Goal: Communication & Community: Ask a question

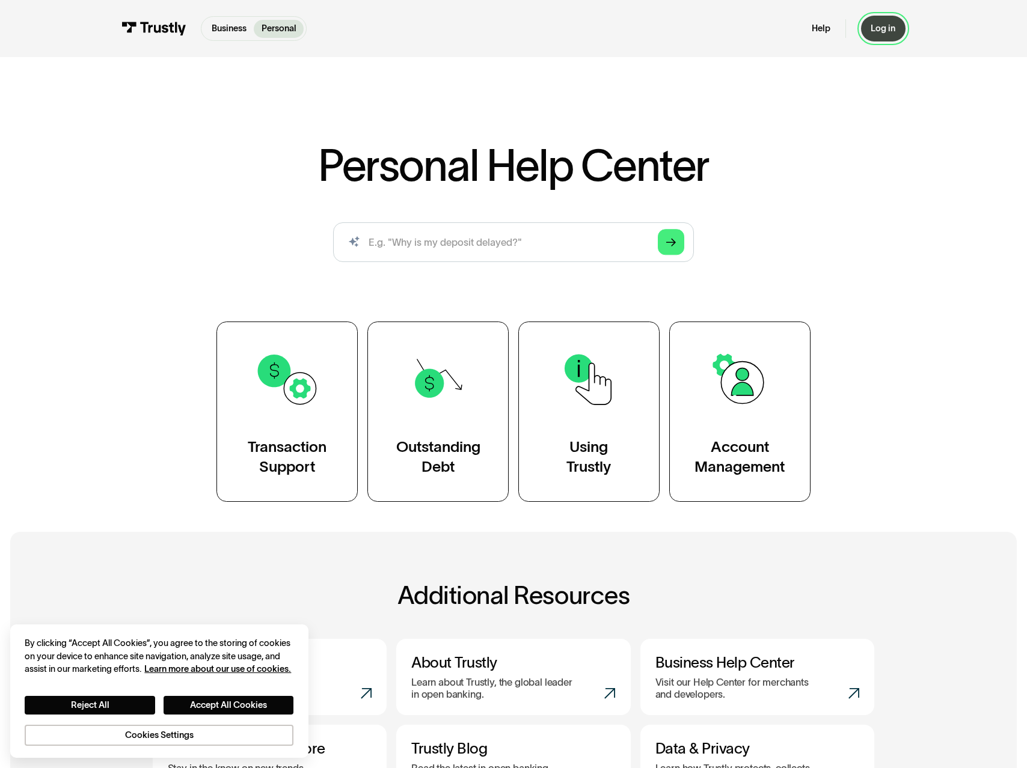
click at [885, 34] on link "Log in" at bounding box center [883, 29] width 44 height 26
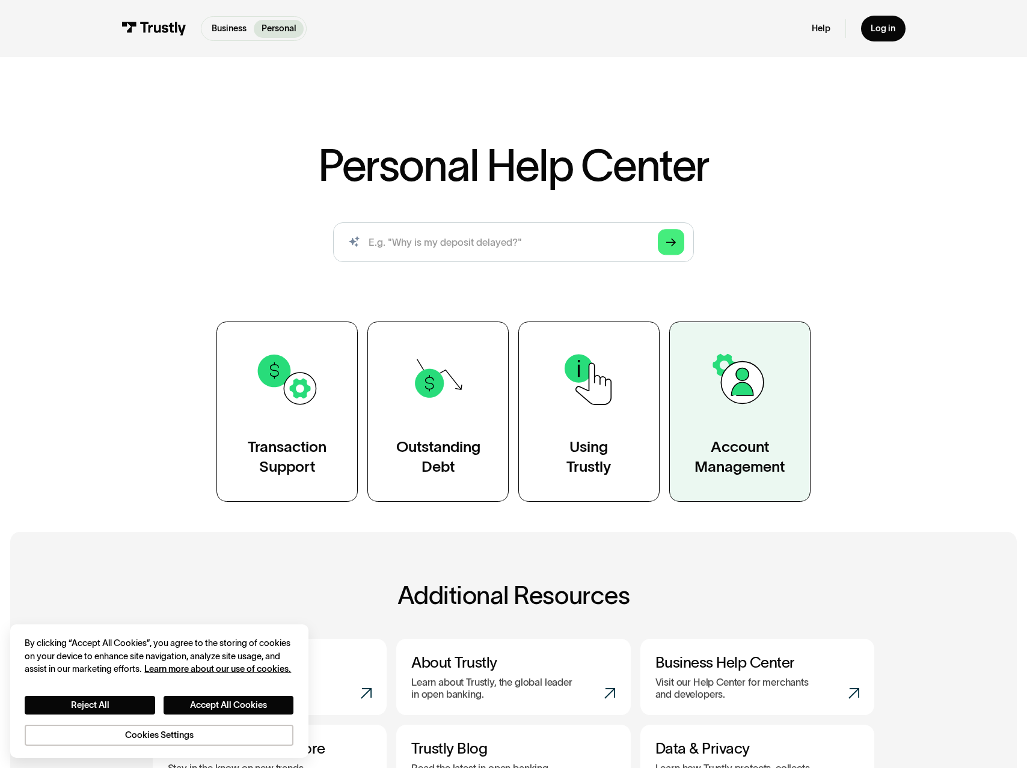
click at [749, 379] on img at bounding box center [739, 379] width 65 height 65
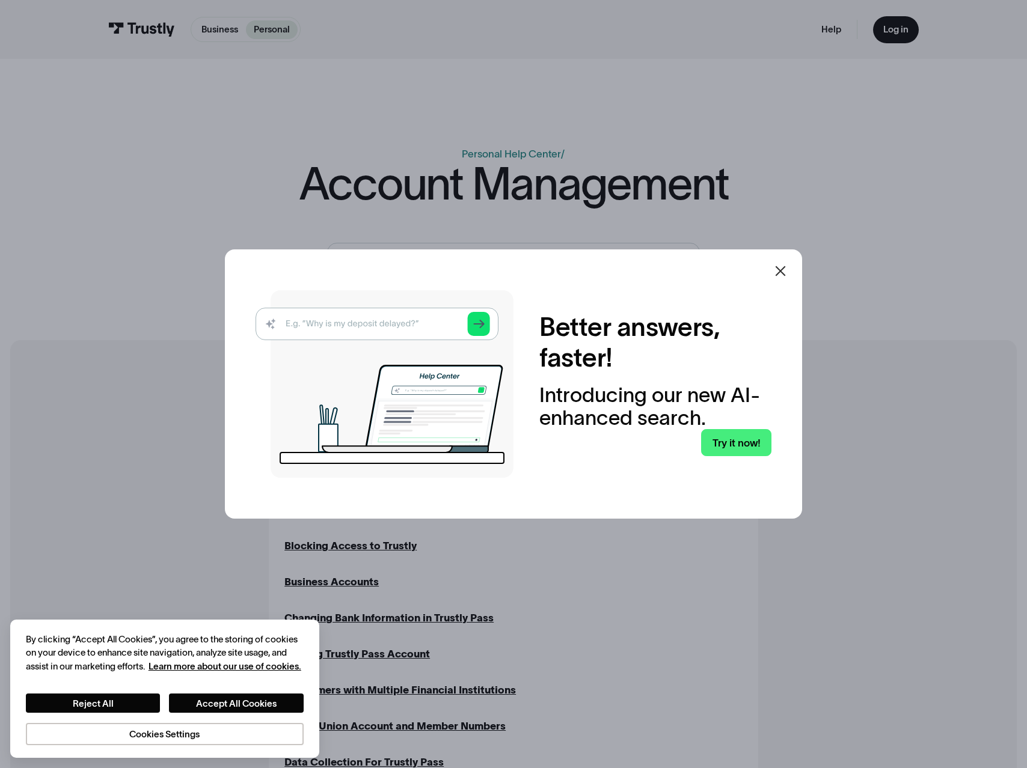
click at [404, 317] on img at bounding box center [384, 384] width 258 height 188
click at [394, 320] on img at bounding box center [384, 384] width 258 height 188
drag, startPoint x: 394, startPoint y: 320, endPoint x: 569, endPoint y: 323, distance: 174.9
click at [396, 321] on img at bounding box center [384, 384] width 258 height 188
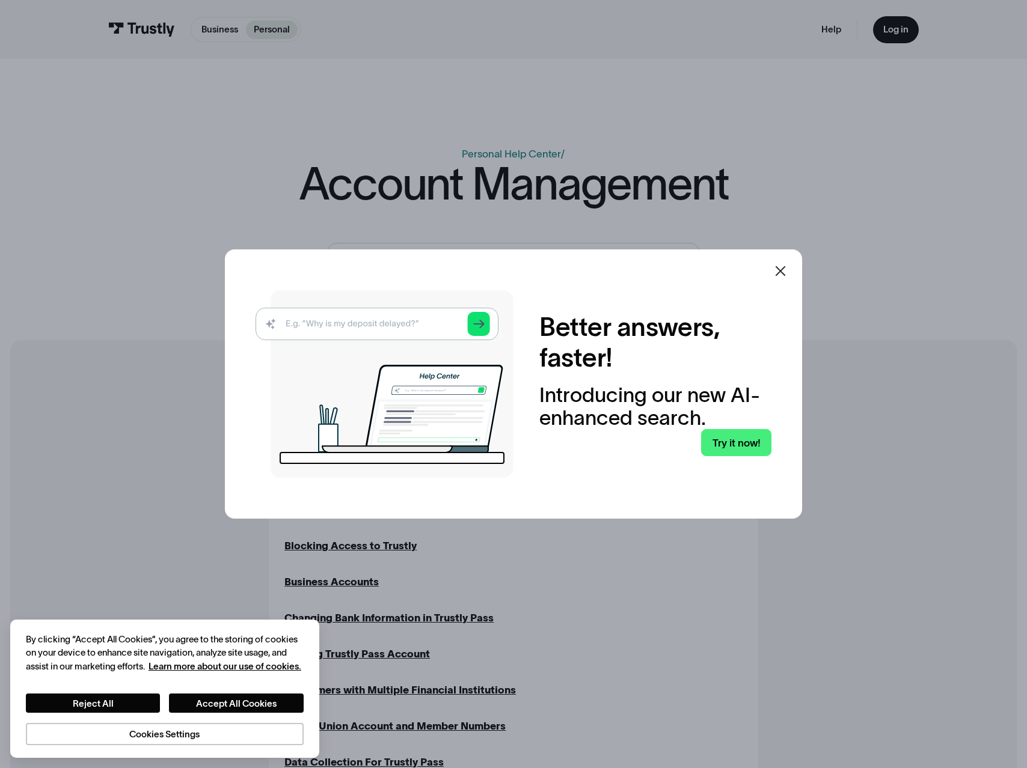
click at [776, 272] on icon at bounding box center [780, 271] width 14 height 14
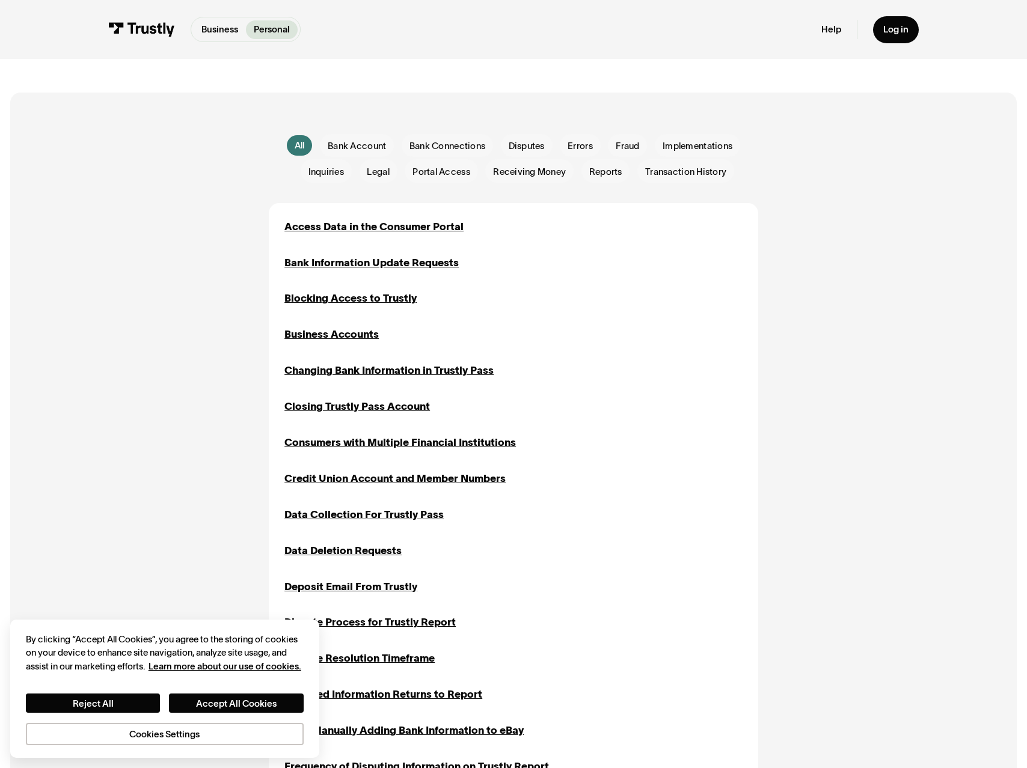
scroll to position [249, 0]
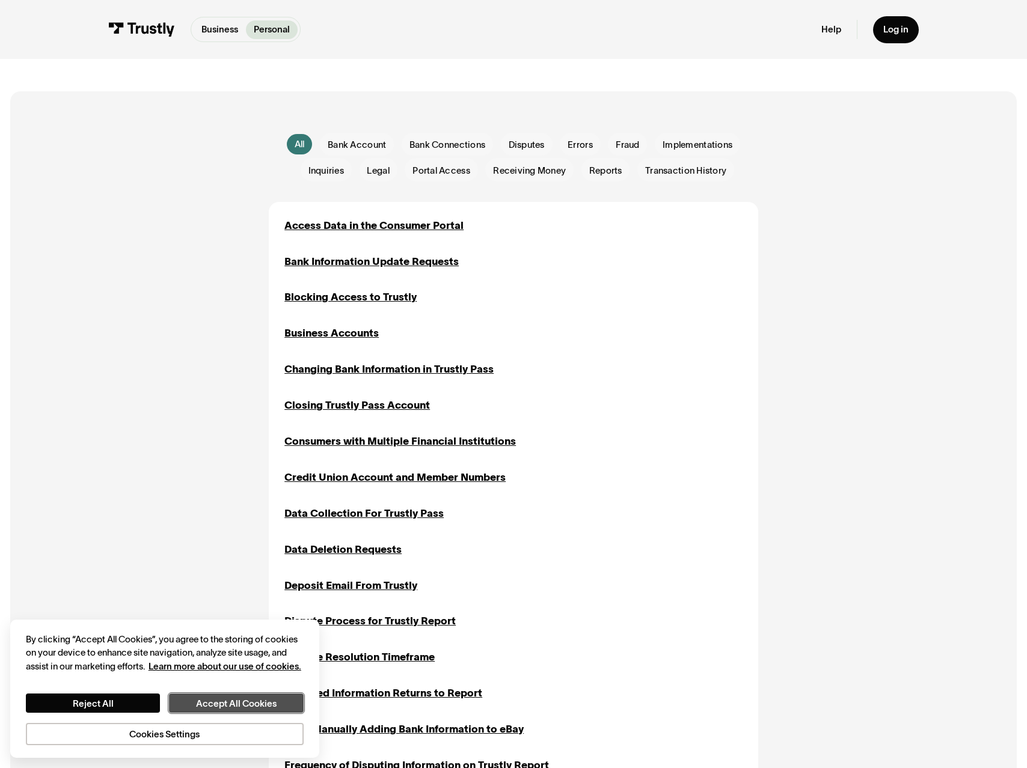
drag, startPoint x: 258, startPoint y: 705, endPoint x: 262, endPoint y: 687, distance: 18.4
click at [258, 705] on button "Accept All Cookies" at bounding box center [236, 703] width 135 height 19
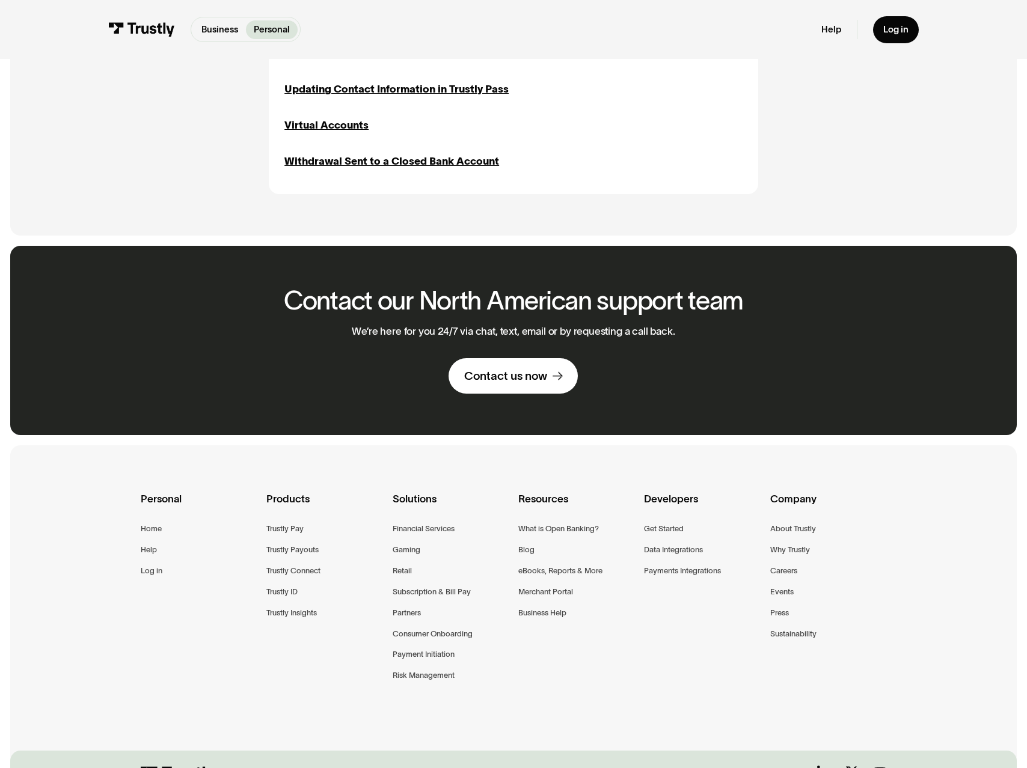
scroll to position [1303, 0]
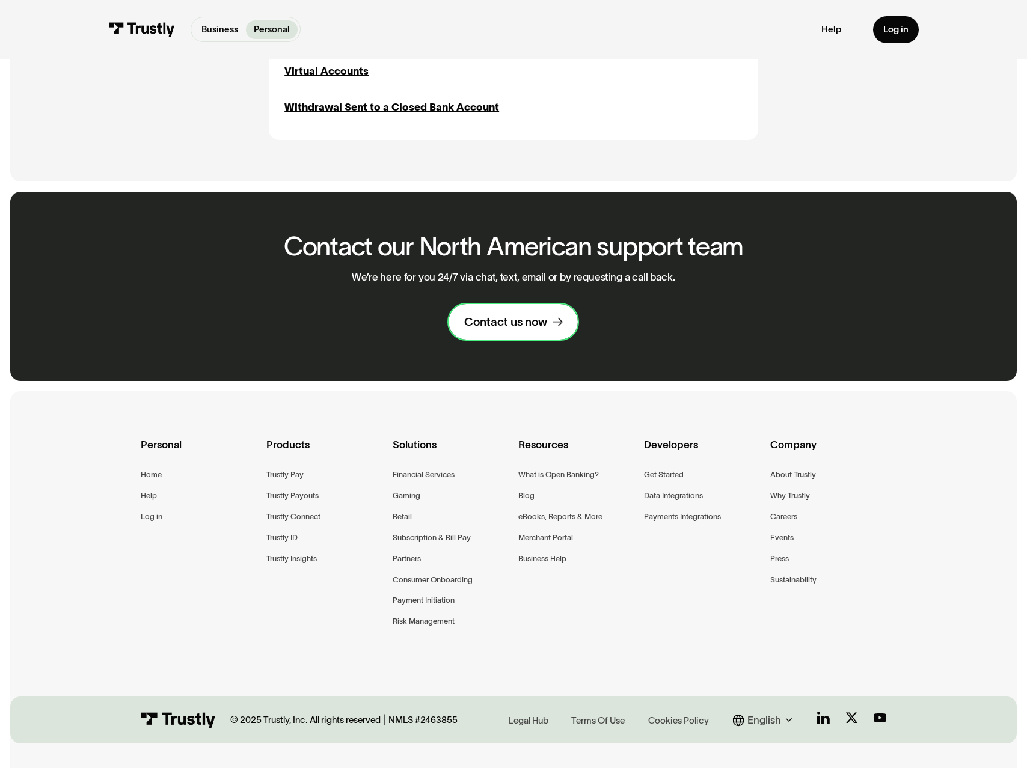
click at [520, 320] on div "Contact us now" at bounding box center [505, 321] width 83 height 15
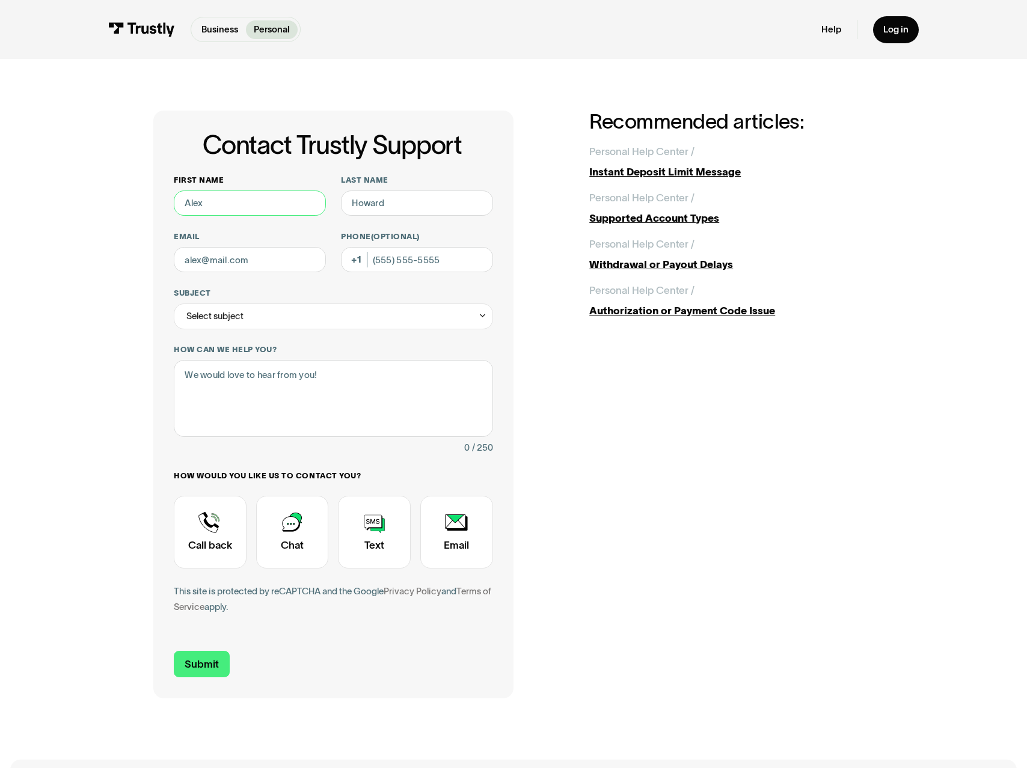
click at [217, 198] on input "First name" at bounding box center [249, 204] width 151 height 26
type input "matt"
type input "free"
type input "Matthewfree18@gmail.com"
type input "(470) 707-4432"
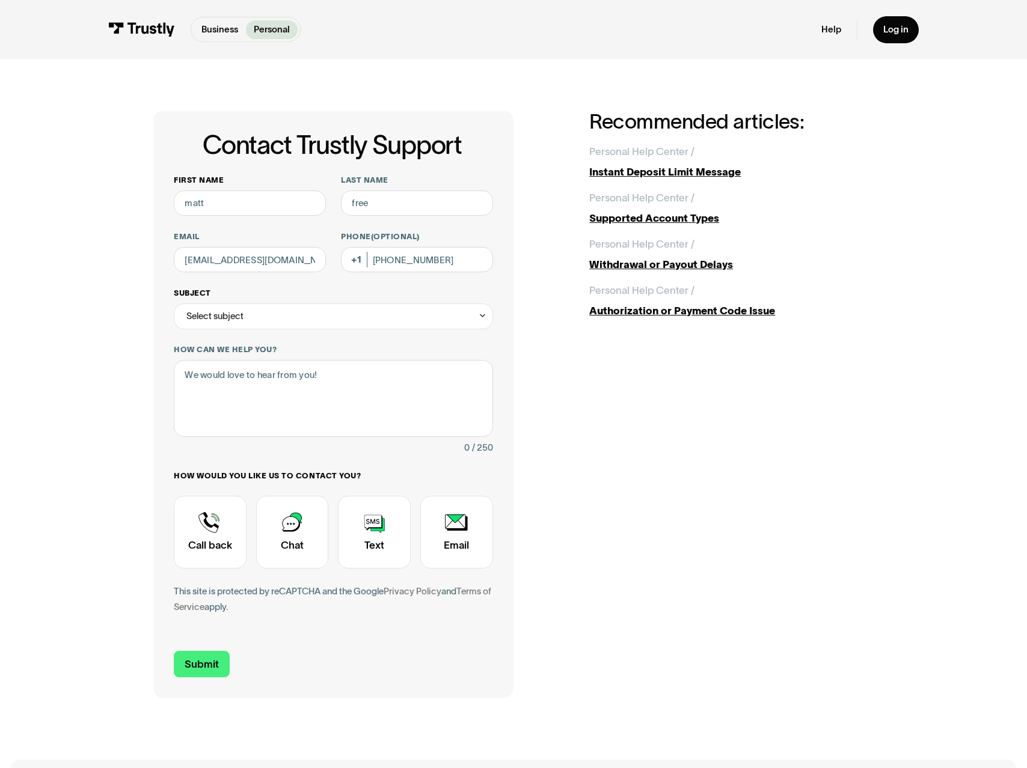
click at [264, 320] on div "Select subject" at bounding box center [333, 317] width 319 height 26
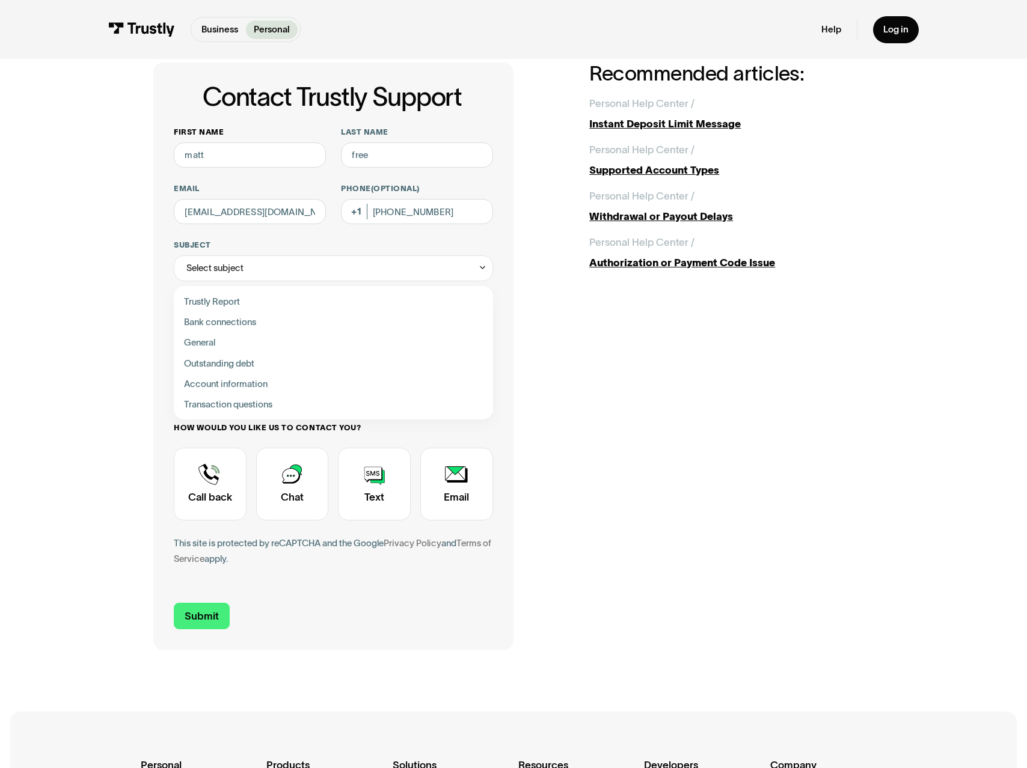
click at [347, 369] on div "Contact Trustly Support" at bounding box center [333, 363] width 309 height 20
type input "**********"
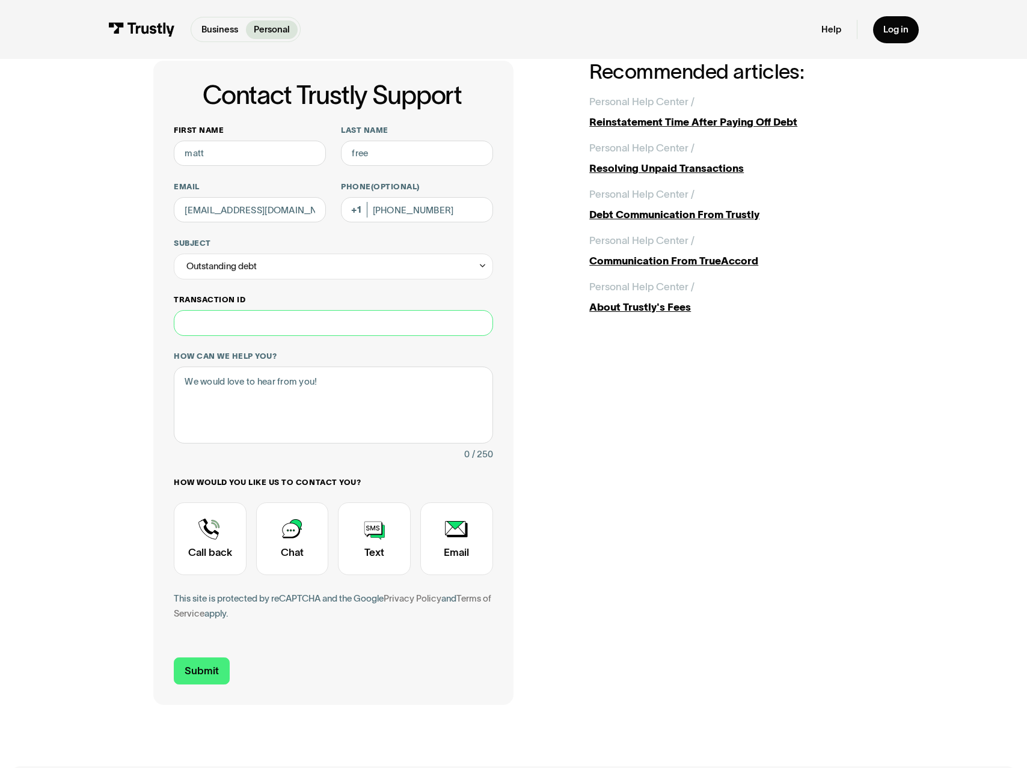
click at [364, 325] on input "Transaction ID" at bounding box center [333, 323] width 319 height 26
click at [438, 392] on textarea "How can we help you?" at bounding box center [333, 405] width 319 height 77
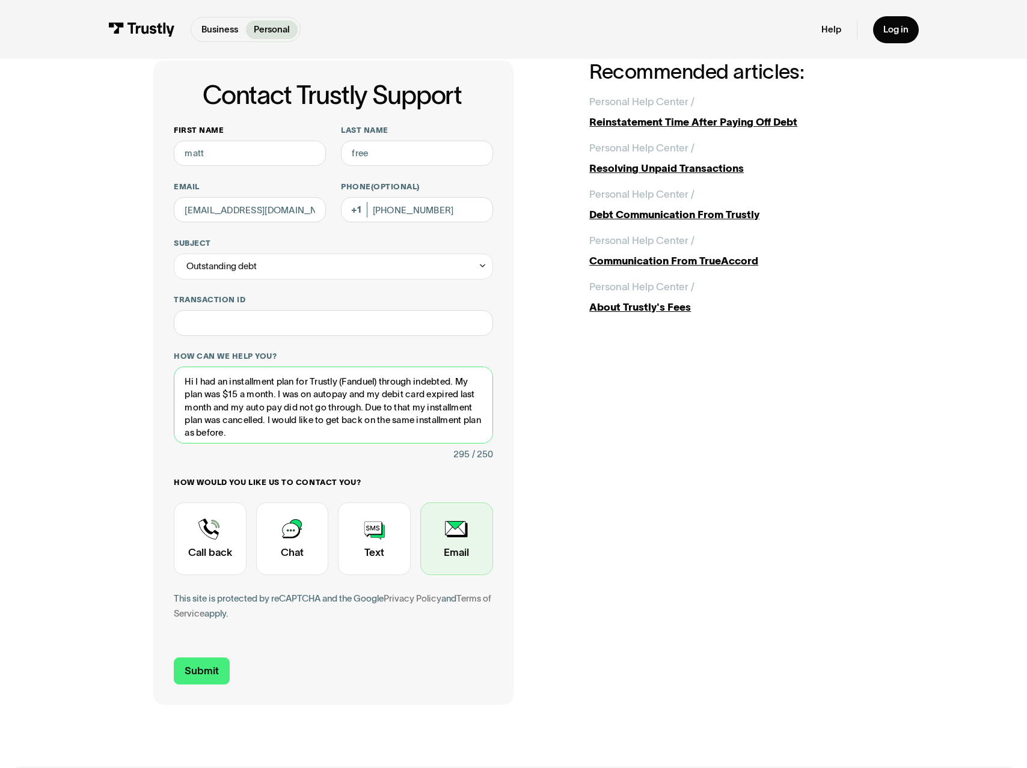
type textarea "Hi I had an installment plan for Trustly (Fanduel) through indebted. My plan wa…"
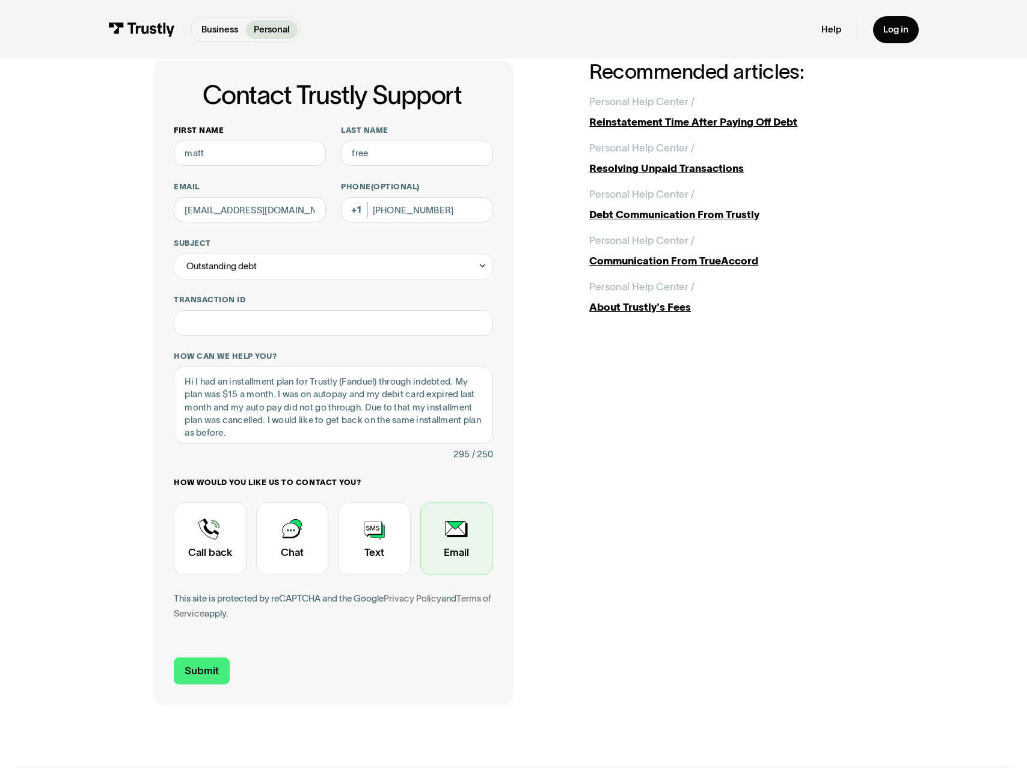
click at [453, 526] on div "Contact Trustly Support" at bounding box center [456, 538] width 73 height 73
click at [194, 676] on input "Submit" at bounding box center [202, 670] width 56 height 27
type input "+14707074432"
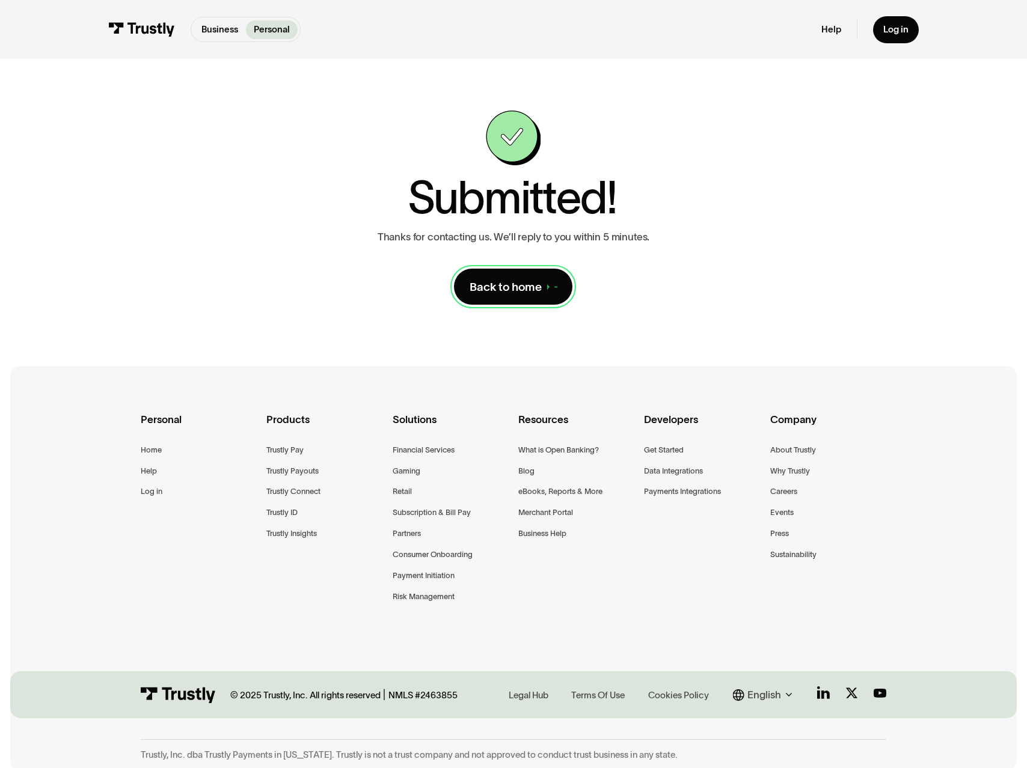
click at [511, 283] on div "Back to home" at bounding box center [505, 286] width 72 height 15
